Goal: Task Accomplishment & Management: Use online tool/utility

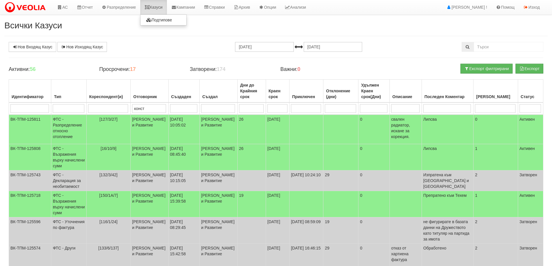
click at [164, 9] on link "Казуси" at bounding box center [153, 7] width 27 height 14
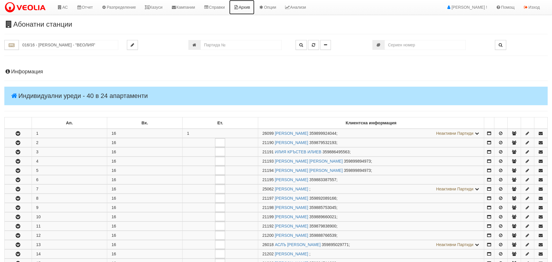
click at [249, 8] on link "Архив" at bounding box center [241, 7] width 25 height 14
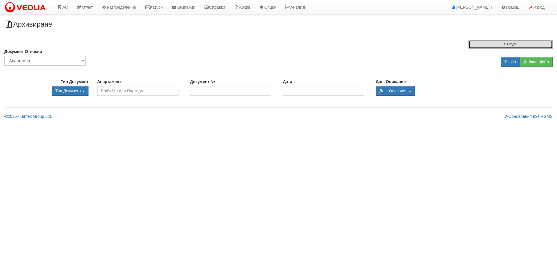
click at [506, 43] on button "Фактури" at bounding box center [510, 44] width 84 height 9
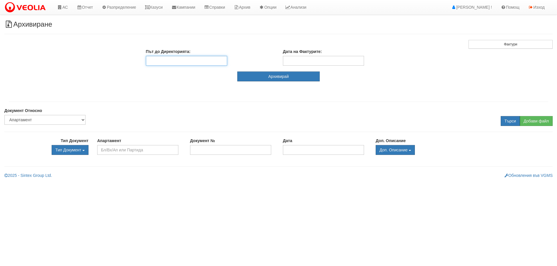
click at [198, 63] on input "Път до Директорията:" at bounding box center [186, 61] width 81 height 10
paste input "\data\Arhiv\Fakturi\2025\09.2025"
click at [161, 61] on input "\\test\\data\Arhiv\Fakturi\2025\09.2025" at bounding box center [186, 61] width 81 height 10
type input "\\test\data\Arhiv\Fakturi\2025\09.2025"
click at [313, 55] on div "Дата на Фактурите:" at bounding box center [346, 57] width 137 height 17
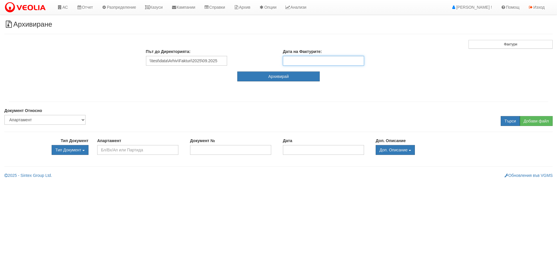
click at [316, 58] on input "Дата на Фактурите:" at bounding box center [323, 61] width 81 height 10
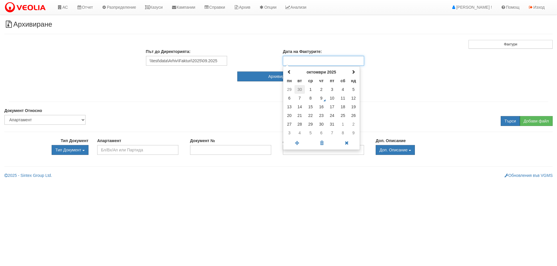
click at [297, 91] on td "30" at bounding box center [299, 89] width 11 height 9
type input "30.09.2025"
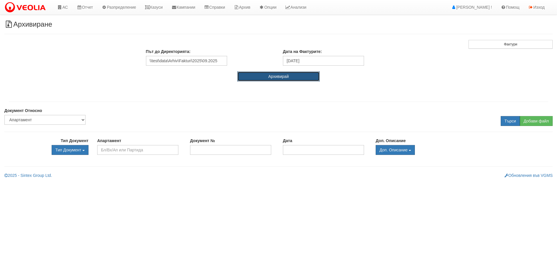
click at [261, 80] on button "Архивирай" at bounding box center [278, 77] width 83 height 10
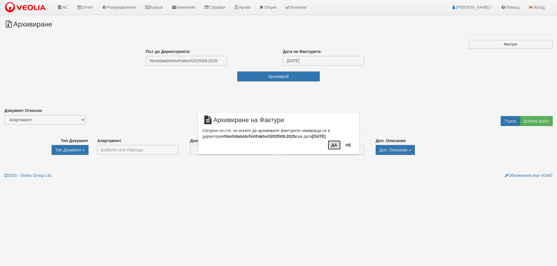
click at [338, 145] on button "Да" at bounding box center [334, 145] width 13 height 9
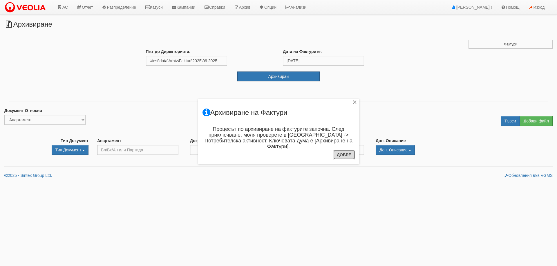
click at [345, 156] on button "Добре" at bounding box center [343, 154] width 21 height 9
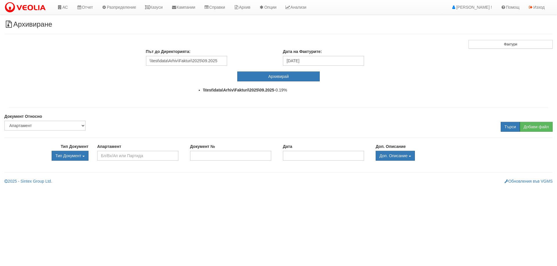
click at [418, 189] on html "АС Отчет Настройки Период Глобални Параметри Сваляне Отчетни Карти Нулиране УДР" at bounding box center [278, 94] width 557 height 189
click at [248, 5] on link "Архив" at bounding box center [241, 7] width 25 height 14
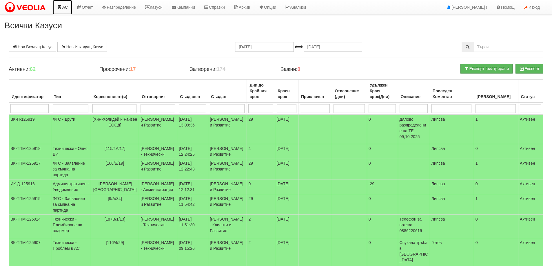
click at [63, 7] on link "АС" at bounding box center [62, 7] width 19 height 14
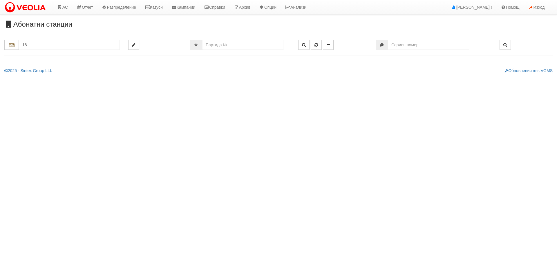
type input "1"
click at [92, 53] on div "016/16 - Орхид Хилс - "ВЕОЛИЯ"" at bounding box center [69, 54] width 99 height 7
type input "016/16 - Орхид Хилс - "ВЕОЛИЯ""
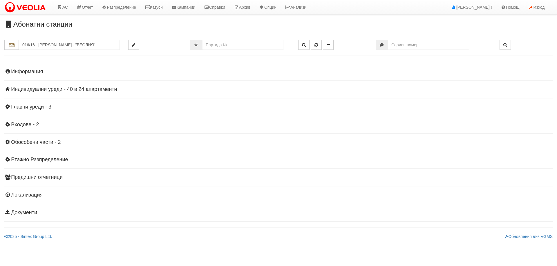
click at [62, 94] on div "Информация Параметри Брой Апартаменти: 24 Ползватели 08/2025 25 % 0 % 25" at bounding box center [278, 142] width 548 height 160
click at [62, 91] on h4 "Индивидуални уреди - 40 в 24 апартаменти" at bounding box center [278, 90] width 548 height 6
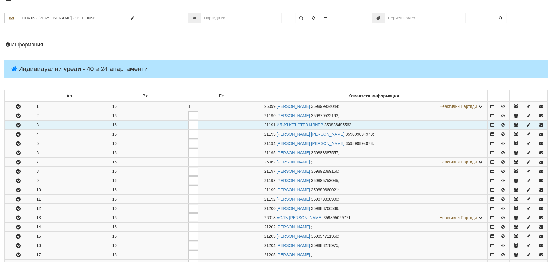
scroll to position [58, 0]
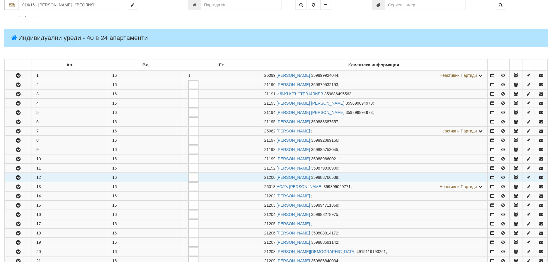
click at [23, 177] on button "button" at bounding box center [18, 177] width 27 height 9
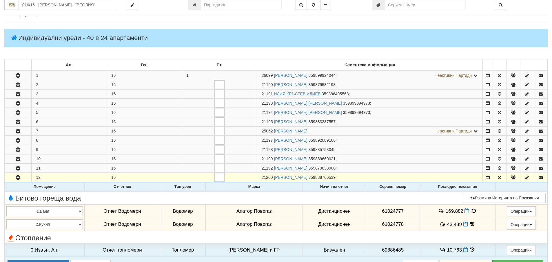
click at [475, 209] on td "169.882" at bounding box center [458, 211] width 76 height 13
click at [471, 209] on icon at bounding box center [474, 210] width 6 height 5
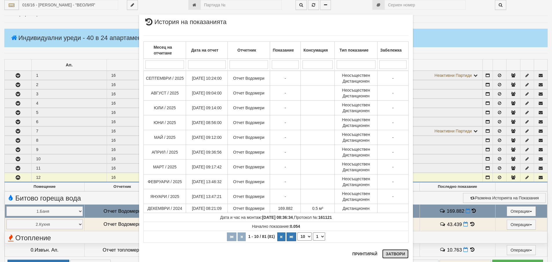
click at [395, 254] on button "Затвори" at bounding box center [395, 253] width 26 height 9
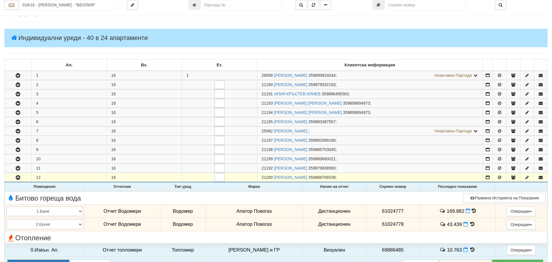
click at [469, 225] on icon at bounding box center [472, 224] width 6 height 5
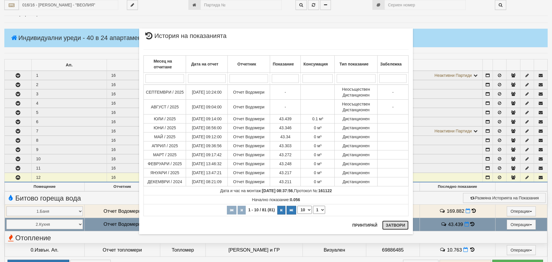
drag, startPoint x: 399, startPoint y: 227, endPoint x: 248, endPoint y: 264, distance: 156.0
click at [394, 229] on button "Затвори" at bounding box center [395, 225] width 26 height 9
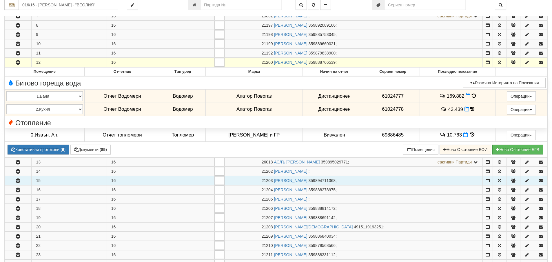
scroll to position [174, 0]
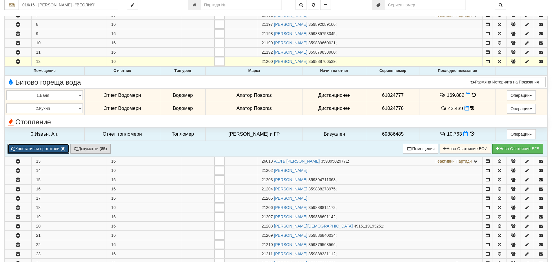
click at [59, 148] on button "Констативни протоколи ( 6 )" at bounding box center [39, 149] width 62 height 10
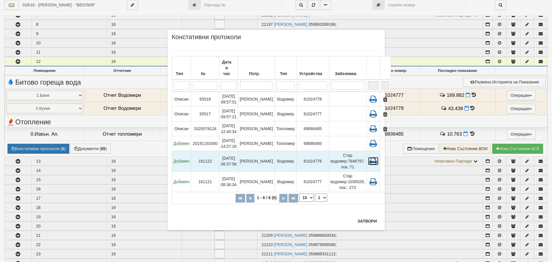
click at [368, 157] on icon at bounding box center [373, 161] width 10 height 8
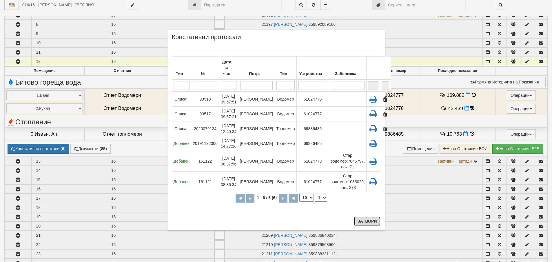
click at [375, 219] on button "Затвори" at bounding box center [367, 221] width 26 height 9
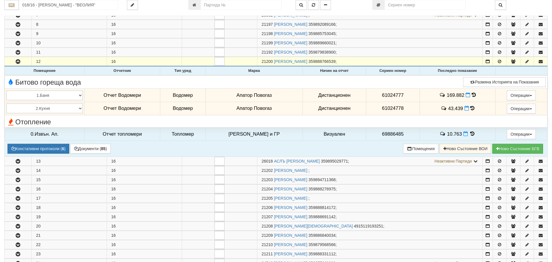
click at [474, 94] on td "169.882" at bounding box center [458, 95] width 76 height 13
click at [472, 94] on icon at bounding box center [474, 94] width 4 height 5
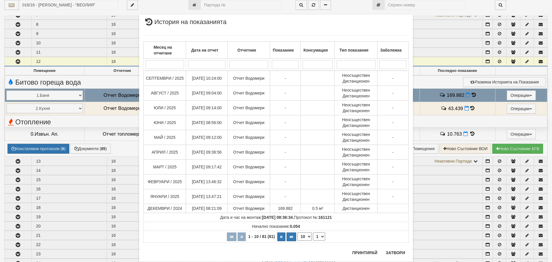
click at [301, 239] on select "10 20 30 40" at bounding box center [304, 237] width 14 height 8
select select "40"
click at [297, 241] on select "10 20 30 40" at bounding box center [304, 237] width 14 height 8
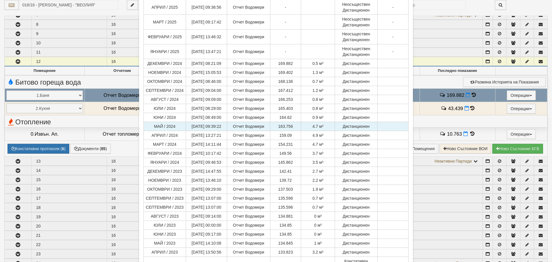
scroll to position [261, 0]
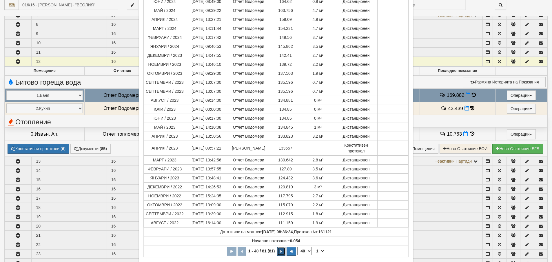
click at [281, 250] on icon "button" at bounding box center [282, 251] width 2 height 3
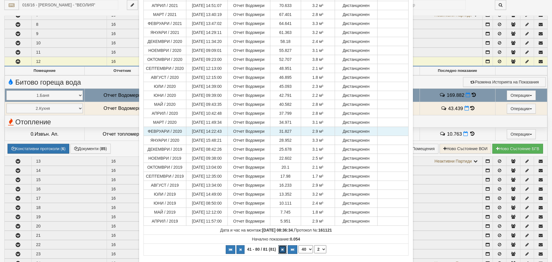
scroll to position [234, 0]
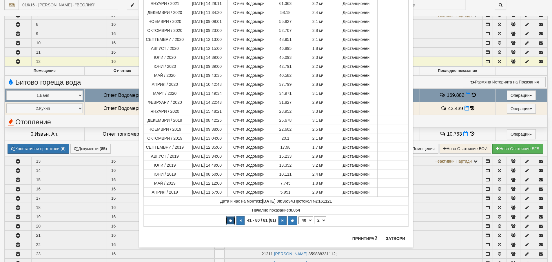
click at [226, 221] on button "button" at bounding box center [231, 220] width 10 height 9
select select "1"
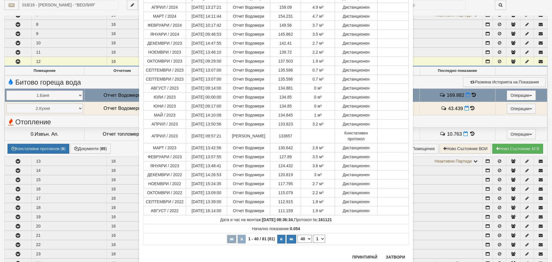
scroll to position [292, 0]
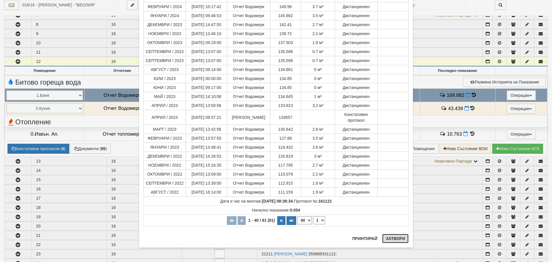
click at [392, 242] on button "Затвори" at bounding box center [395, 238] width 26 height 9
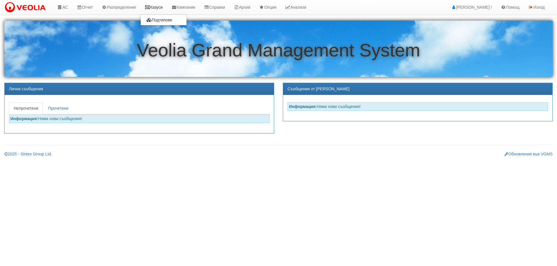
click at [161, 8] on link "Казуси" at bounding box center [153, 7] width 27 height 14
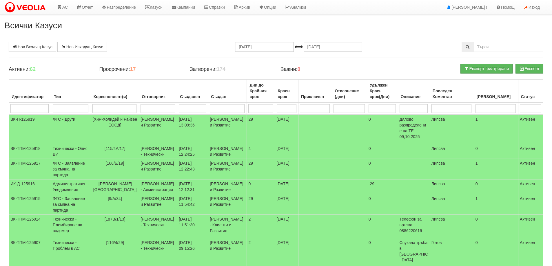
click at [113, 109] on input "search" at bounding box center [114, 108] width 44 height 9
type input "16/16"
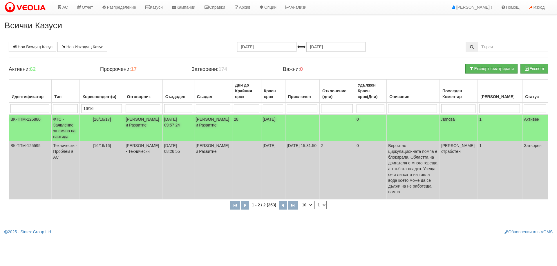
click at [115, 127] on td "[16/16/17]" at bounding box center [102, 128] width 44 height 27
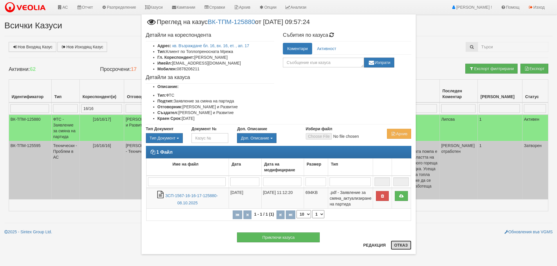
click at [402, 245] on button "Отказ" at bounding box center [401, 245] width 21 height 9
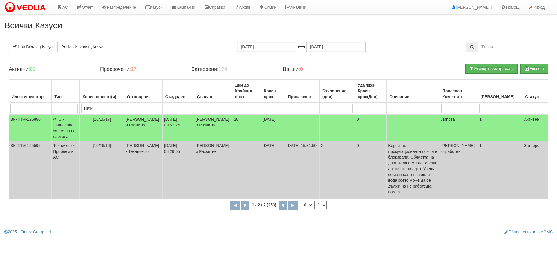
click at [102, 106] on input "16/16" at bounding box center [101, 108] width 40 height 9
type input "1"
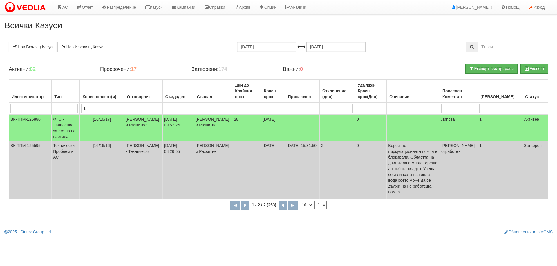
type input "1"
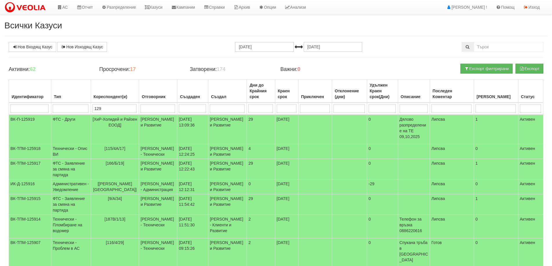
type input "129/"
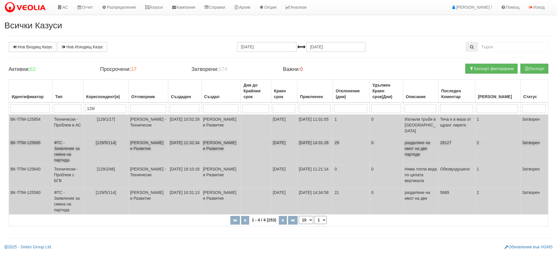
type input "129/"
click at [114, 158] on td "[129/5/114]" at bounding box center [105, 152] width 45 height 26
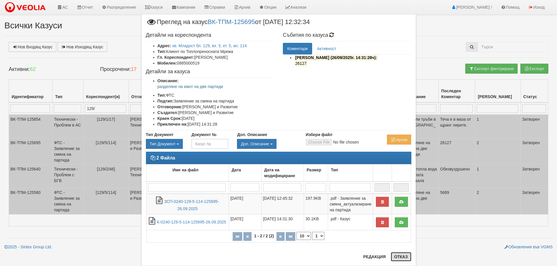
click at [404, 259] on button "Отказ" at bounding box center [401, 257] width 21 height 9
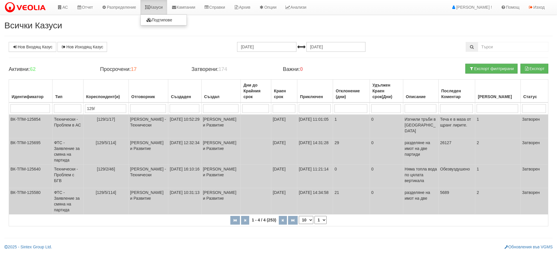
click at [159, 4] on link "Казуси" at bounding box center [153, 7] width 27 height 14
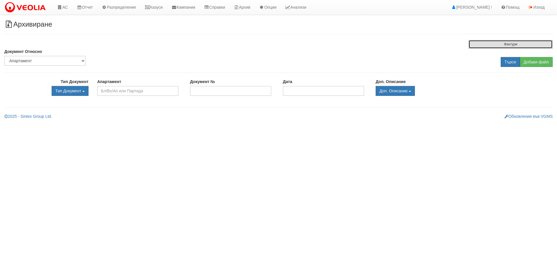
click at [473, 45] on button "Фактури" at bounding box center [510, 44] width 84 height 9
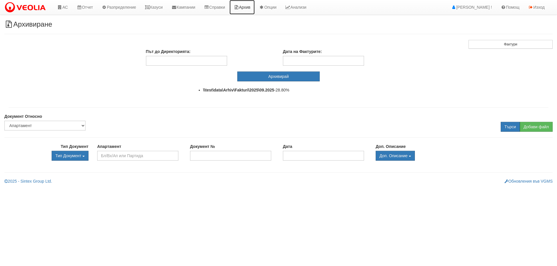
click at [246, 7] on link "Архив" at bounding box center [241, 7] width 25 height 14
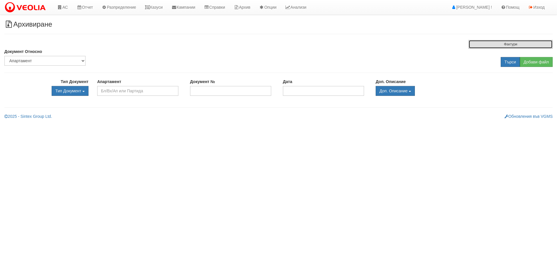
click at [489, 47] on button "Фактури" at bounding box center [510, 44] width 84 height 9
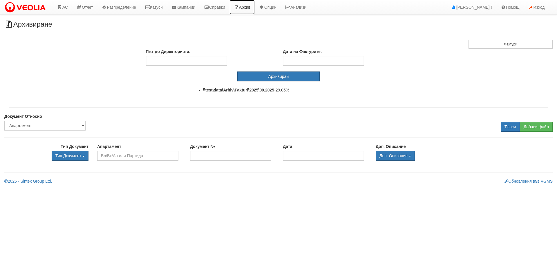
click at [248, 7] on link "Архив" at bounding box center [241, 7] width 25 height 14
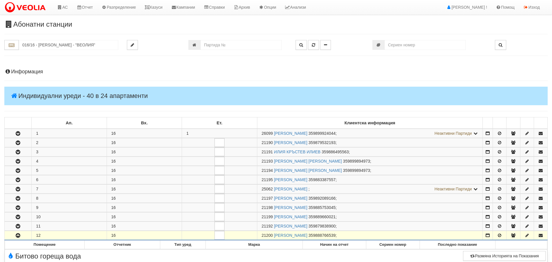
scroll to position [174, 0]
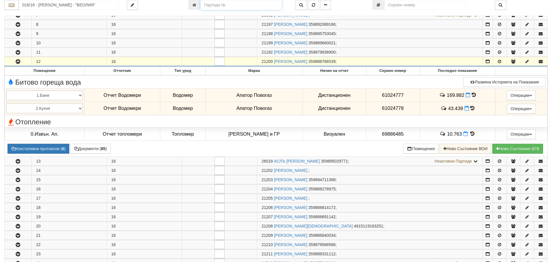
click at [230, 4] on input "number" at bounding box center [241, 5] width 81 height 10
click at [83, 6] on input "016/16 - Орхид Хилс - "ВЕОЛИЯ"" at bounding box center [68, 5] width 99 height 10
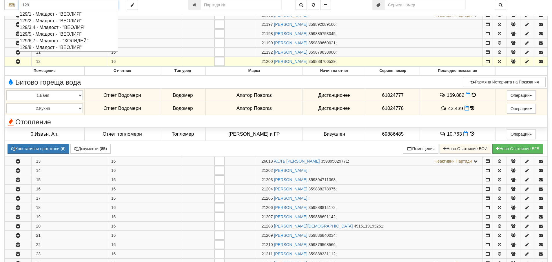
click at [73, 35] on div "129/5 - Младост - "ВЕОЛИЯ"" at bounding box center [69, 34] width 98 height 7
type input "129/5 - Младост - "ВЕОЛИЯ""
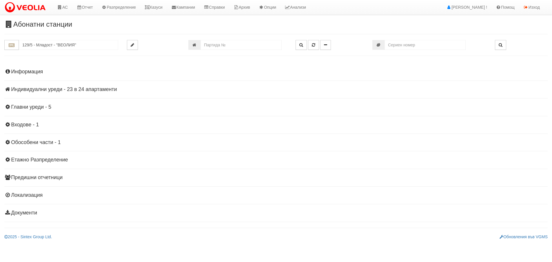
scroll to position [0, 0]
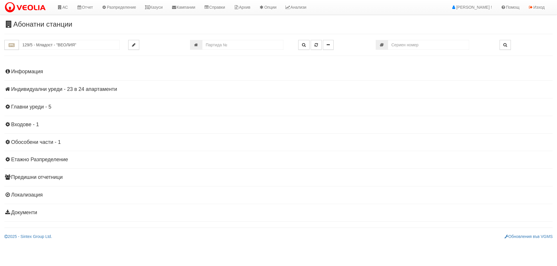
click at [72, 90] on h4 "Индивидуални уреди - 23 в 24 апартаменти" at bounding box center [278, 90] width 548 height 6
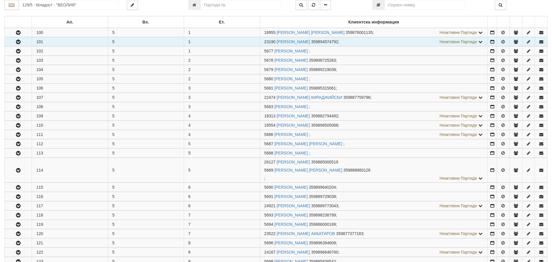
scroll to position [145, 0]
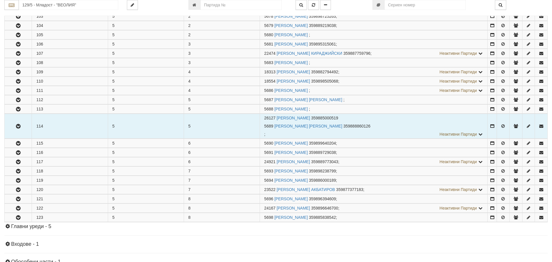
click at [19, 124] on icon "button" at bounding box center [18, 126] width 7 height 4
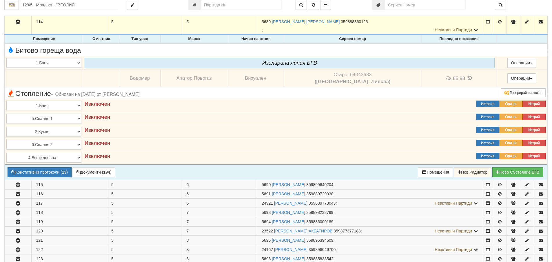
scroll to position [261, 0]
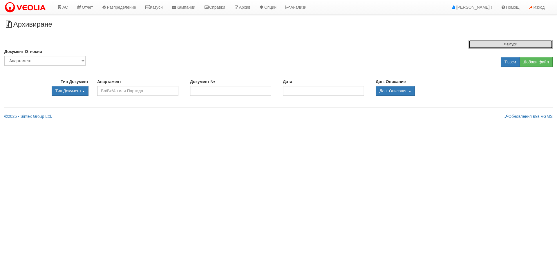
click at [475, 47] on button "Фактури" at bounding box center [510, 44] width 84 height 9
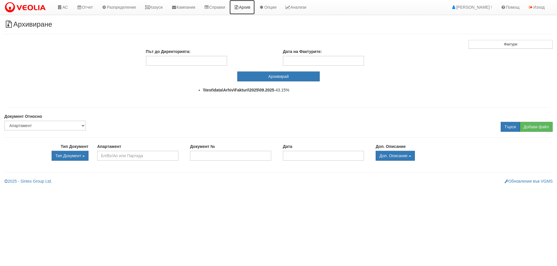
click at [249, 5] on link "Архив" at bounding box center [241, 7] width 25 height 14
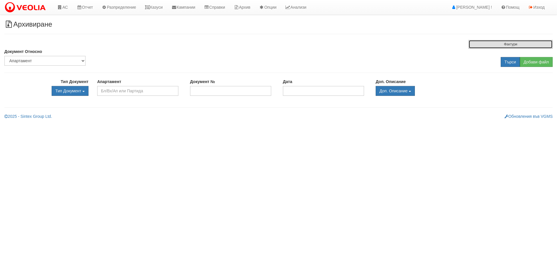
click at [478, 46] on button "Фактури" at bounding box center [510, 44] width 84 height 9
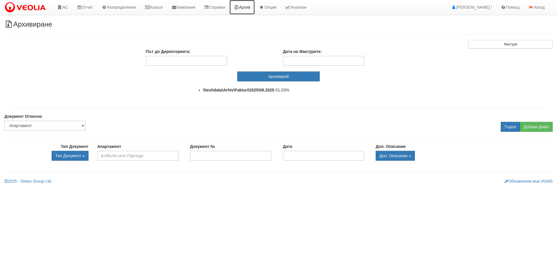
click at [239, 6] on icon at bounding box center [236, 7] width 5 height 4
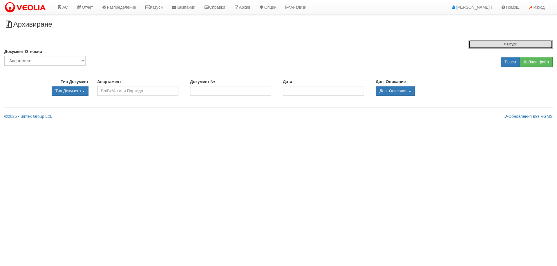
click at [481, 44] on button "Фактури" at bounding box center [510, 44] width 84 height 9
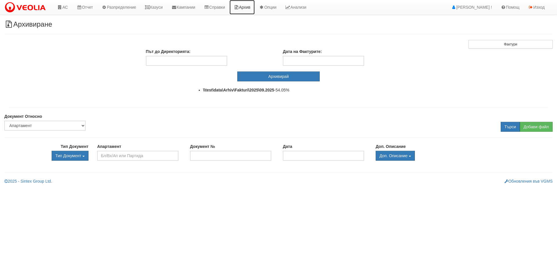
click at [252, 8] on link "Архив" at bounding box center [241, 7] width 25 height 14
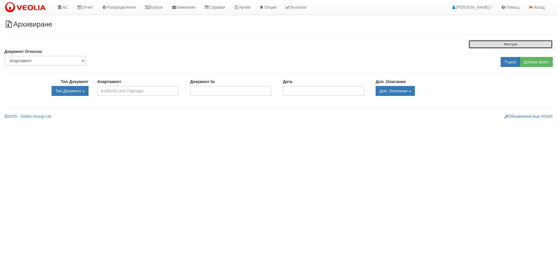
click at [490, 49] on button "Фактури" at bounding box center [510, 44] width 84 height 9
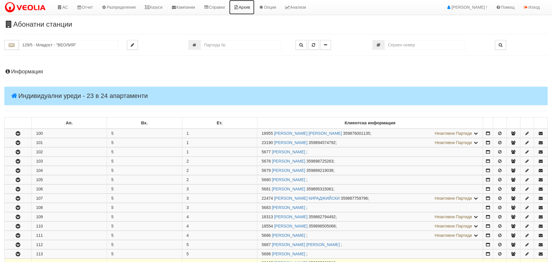
click at [252, 4] on link "Архив" at bounding box center [241, 7] width 25 height 14
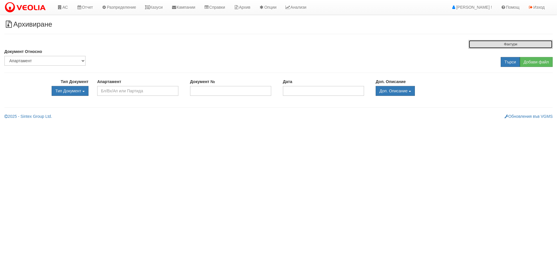
click at [504, 45] on button "Фактури" at bounding box center [510, 44] width 84 height 9
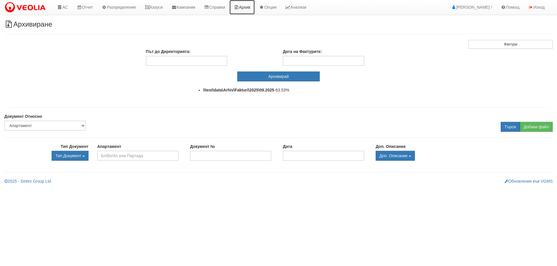
click at [255, 6] on link "Архив" at bounding box center [241, 7] width 25 height 14
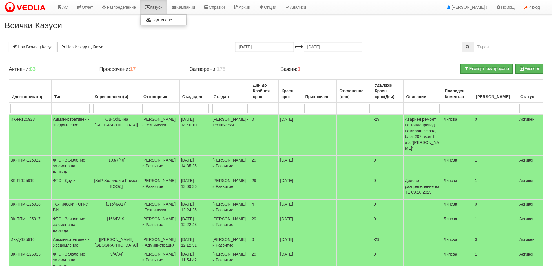
click at [165, 10] on link "Казуси" at bounding box center [153, 7] width 27 height 14
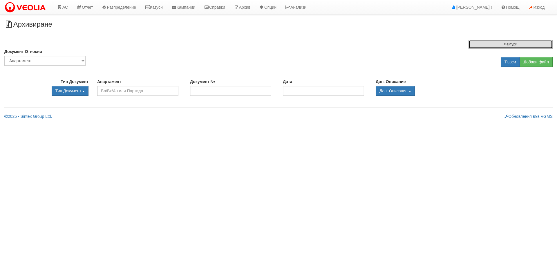
click at [474, 43] on button "Фактури" at bounding box center [510, 44] width 84 height 9
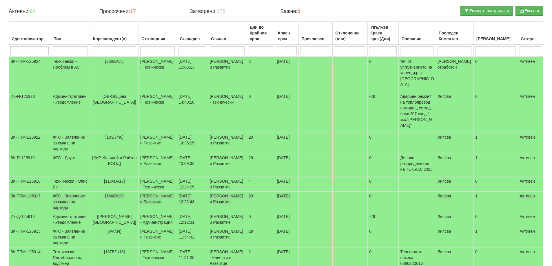
scroll to position [87, 0]
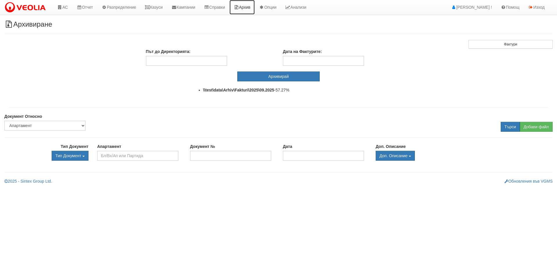
click at [255, 4] on link "Архив" at bounding box center [241, 7] width 25 height 14
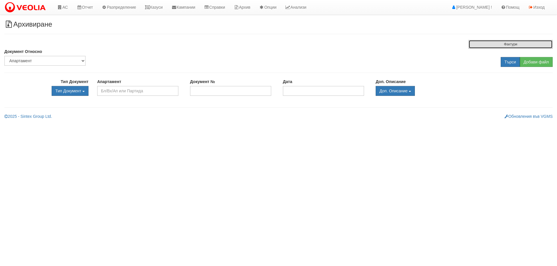
click at [497, 44] on button "Фактури" at bounding box center [510, 44] width 84 height 9
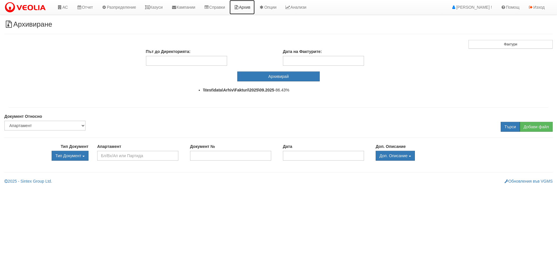
click at [250, 10] on link "Архив" at bounding box center [241, 7] width 25 height 14
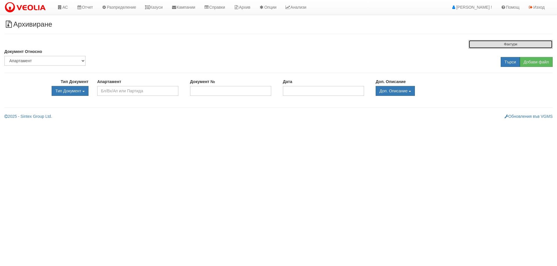
click at [484, 44] on button "Фактури" at bounding box center [510, 44] width 84 height 9
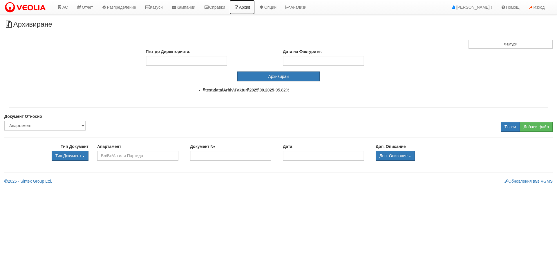
click at [250, 9] on link "Архив" at bounding box center [241, 7] width 25 height 14
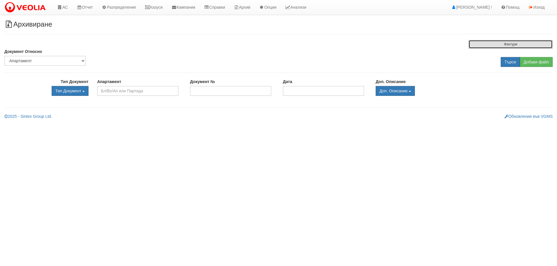
click at [471, 42] on button "Фактури" at bounding box center [510, 44] width 84 height 9
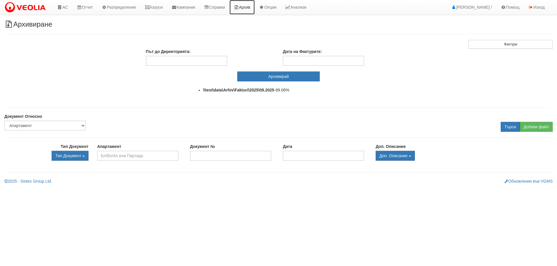
click at [255, 5] on link "Архив" at bounding box center [241, 7] width 25 height 14
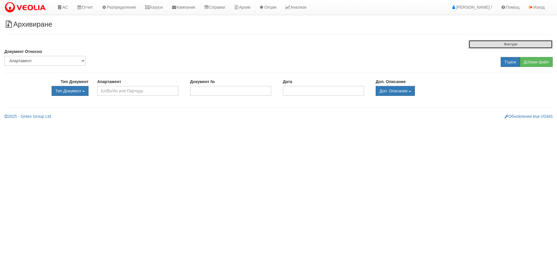
click at [504, 46] on button "Фактури" at bounding box center [510, 44] width 84 height 9
click at [497, 43] on button "Фактури" at bounding box center [510, 44] width 84 height 9
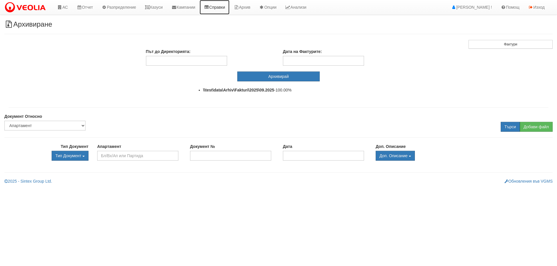
click at [221, 8] on link "Справки" at bounding box center [214, 7] width 30 height 14
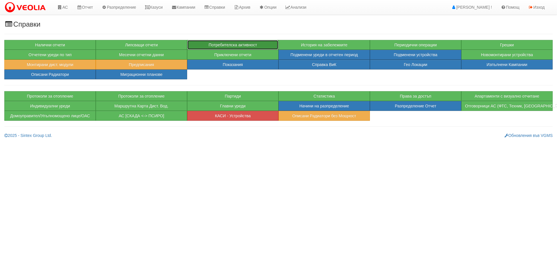
click at [231, 44] on button "Потребителска активност" at bounding box center [232, 45] width 91 height 10
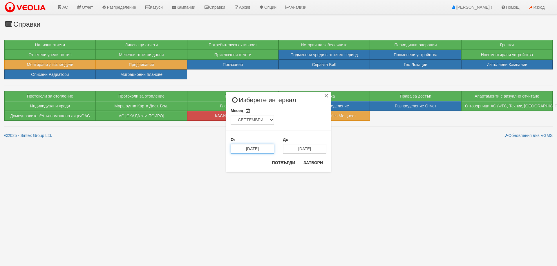
click at [254, 150] on input "[DATE]" at bounding box center [251, 149] width 43 height 10
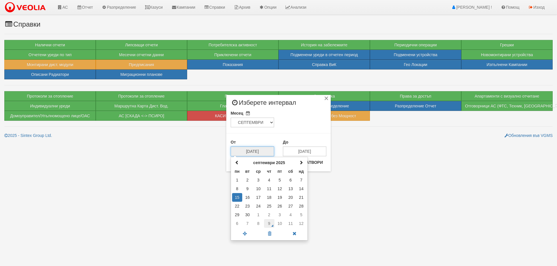
click at [269, 223] on td "9" at bounding box center [269, 223] width 10 height 9
type input "[DATE]"
click at [272, 165] on button "Потвърди" at bounding box center [283, 162] width 30 height 9
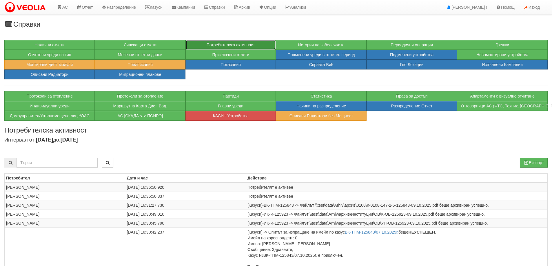
click at [223, 41] on button "Потребителска активност" at bounding box center [231, 45] width 90 height 10
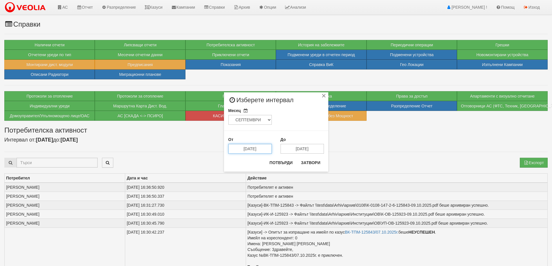
click at [256, 148] on input "15/09/2025" at bounding box center [249, 149] width 43 height 10
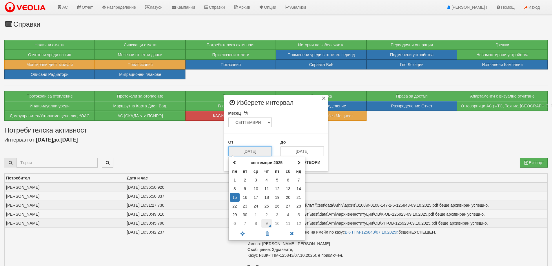
click at [265, 225] on td "9" at bounding box center [266, 223] width 10 height 9
type input "09/10/2025"
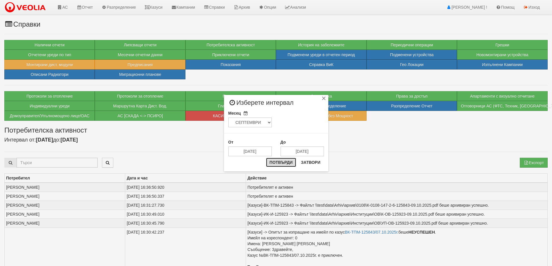
click at [274, 163] on button "Потвърди" at bounding box center [281, 162] width 30 height 9
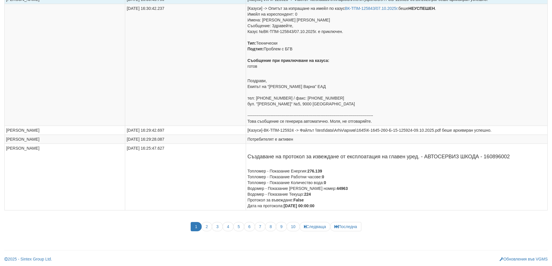
scroll to position [233, 0]
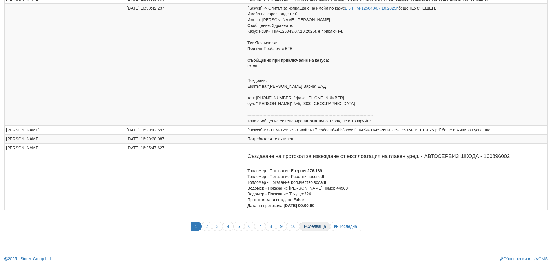
click at [315, 227] on span "Следваща" at bounding box center [315, 226] width 31 height 9
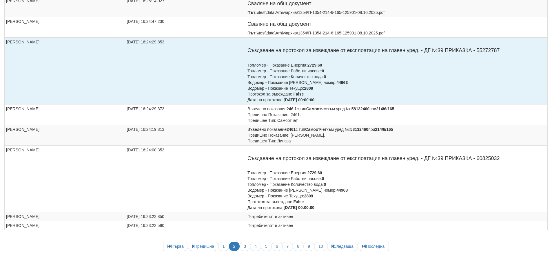
scroll to position [291, 0]
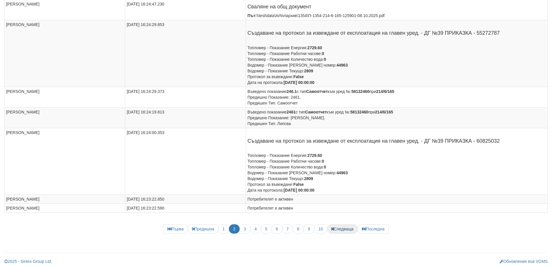
click at [344, 229] on span "Следваща" at bounding box center [342, 229] width 31 height 9
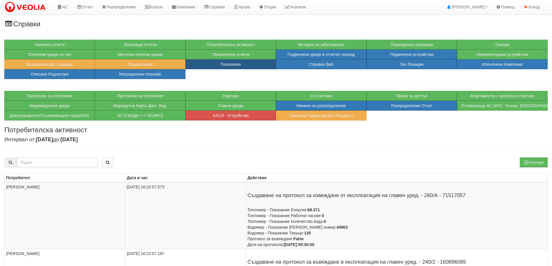
scroll to position [0, 0]
click at [262, 47] on button "Потребителска активност" at bounding box center [231, 45] width 90 height 10
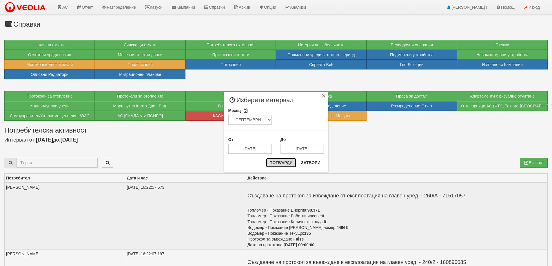
drag, startPoint x: 285, startPoint y: 164, endPoint x: 295, endPoint y: 116, distance: 49.1
click at [295, 116] on div "× Изберете интервал Месец ЯНУАРИ ФЕВРУАРИ МАРТ АПРИЛ МАЙ ЮНИ ЮЛИ АВГУСТ СЕПТЕМВ…" at bounding box center [276, 132] width 104 height 80
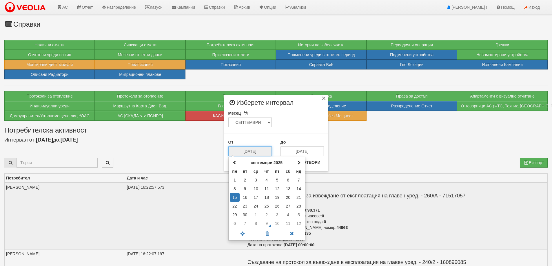
click at [243, 147] on input "15/09/2025" at bounding box center [249, 152] width 43 height 10
click at [266, 224] on td "9" at bounding box center [266, 223] width 10 height 9
type input "[DATE]"
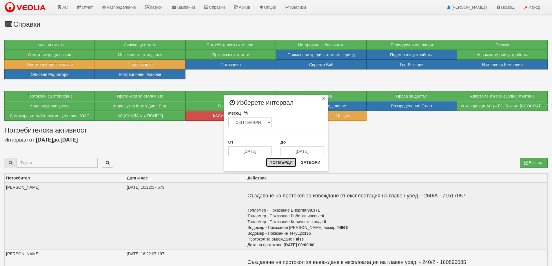
click at [273, 159] on button "Потвърди" at bounding box center [281, 162] width 30 height 9
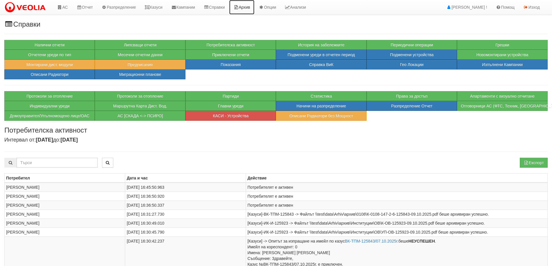
click at [248, 6] on link "Архив" at bounding box center [241, 7] width 25 height 14
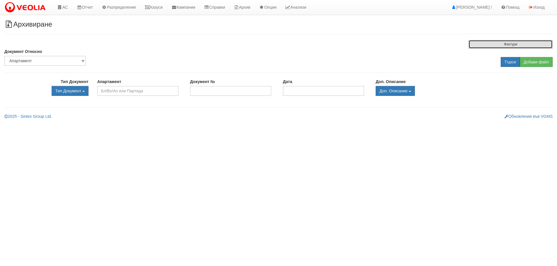
click at [499, 48] on button "Фактури" at bounding box center [510, 44] width 84 height 9
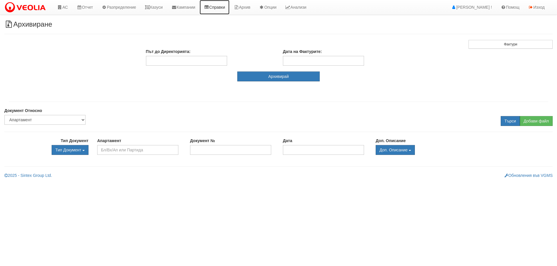
click at [224, 6] on link "Справки" at bounding box center [214, 7] width 30 height 14
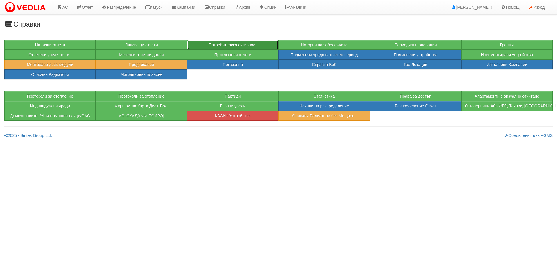
click at [224, 43] on button "Потребителска активност" at bounding box center [232, 45] width 91 height 10
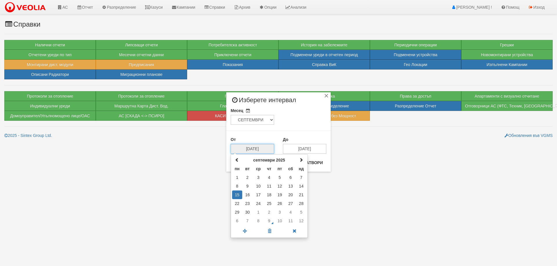
click at [257, 151] on input "[DATE]" at bounding box center [251, 149] width 43 height 10
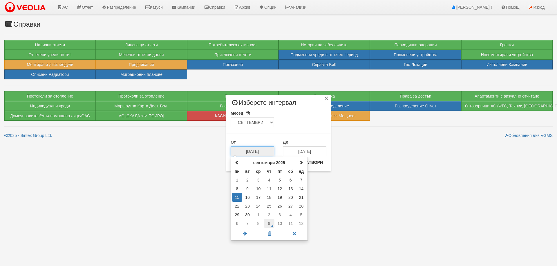
click at [273, 226] on td "9" at bounding box center [269, 223] width 10 height 9
type input "[DATE]"
click at [284, 168] on div "Потвърди Затвори" at bounding box center [297, 165] width 58 height 14
click at [282, 160] on button "Потвърди" at bounding box center [283, 162] width 30 height 9
